Goal: Transaction & Acquisition: Purchase product/service

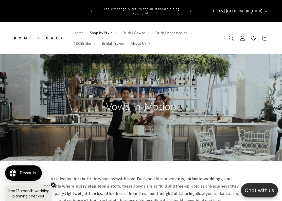
click at [138, 30] on span "Bridal Gowns" at bounding box center [133, 32] width 23 height 5
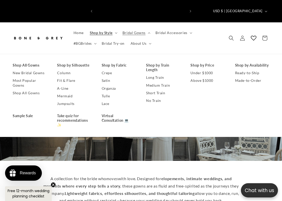
scroll to position [0, 180]
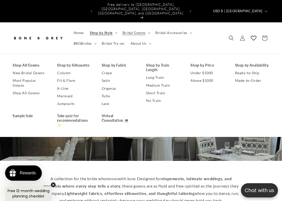
click at [66, 69] on link "Column" at bounding box center [74, 73] width 34 height 8
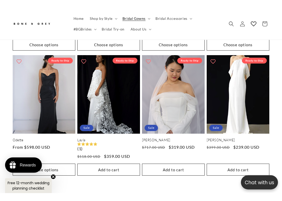
scroll to position [888, 0]
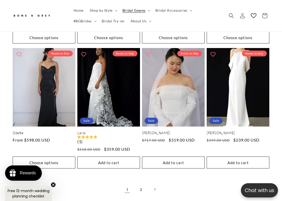
click at [143, 183] on link "2" at bounding box center [140, 188] width 11 height 11
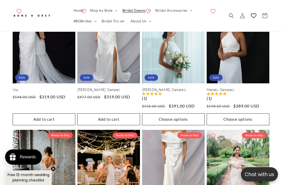
scroll to position [304, 0]
